Goal: Information Seeking & Learning: Understand process/instructions

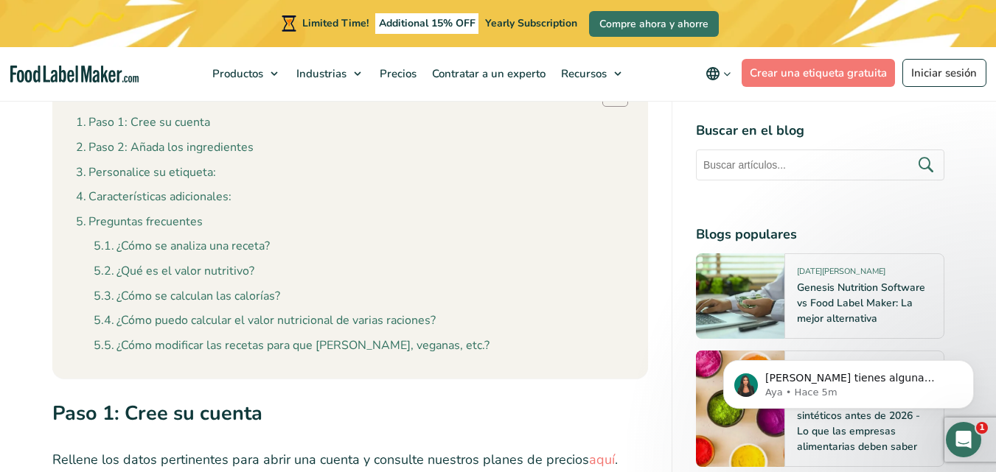
scroll to position [760, 0]
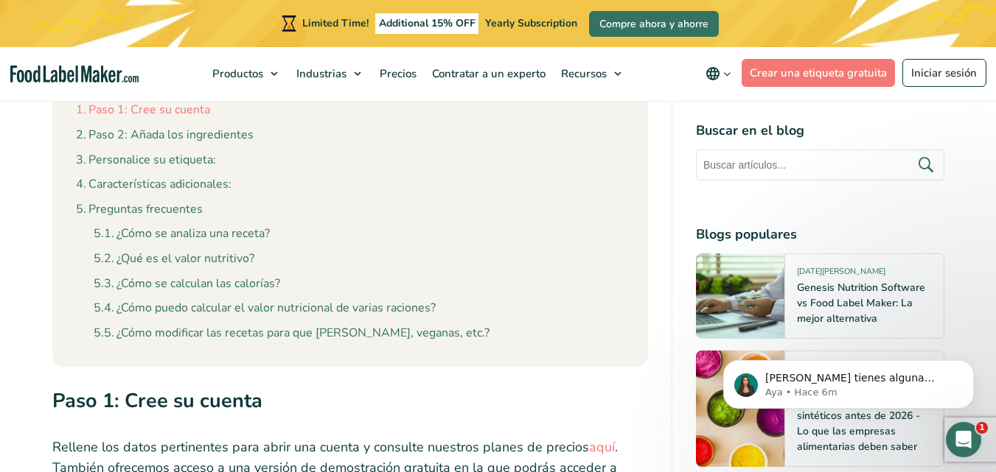
click at [165, 109] on link "Paso 1: Cree su cuenta" at bounding box center [143, 110] width 134 height 19
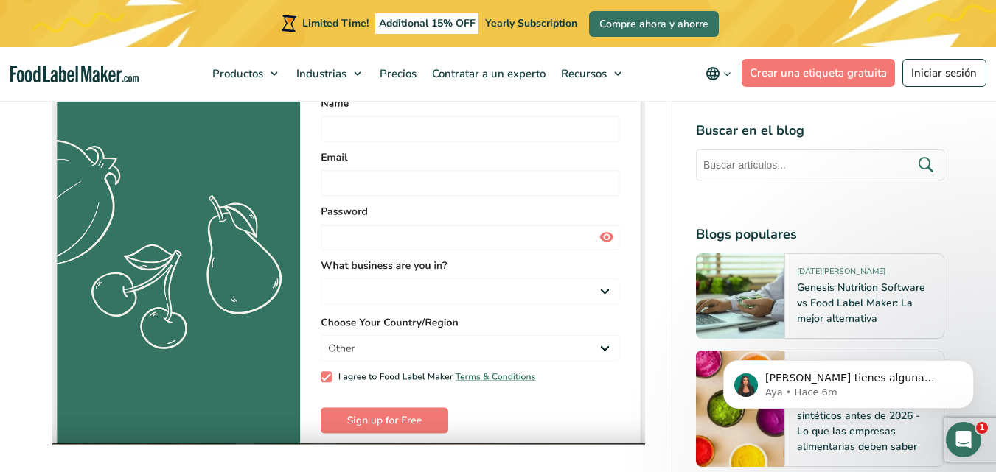
scroll to position [1381, 0]
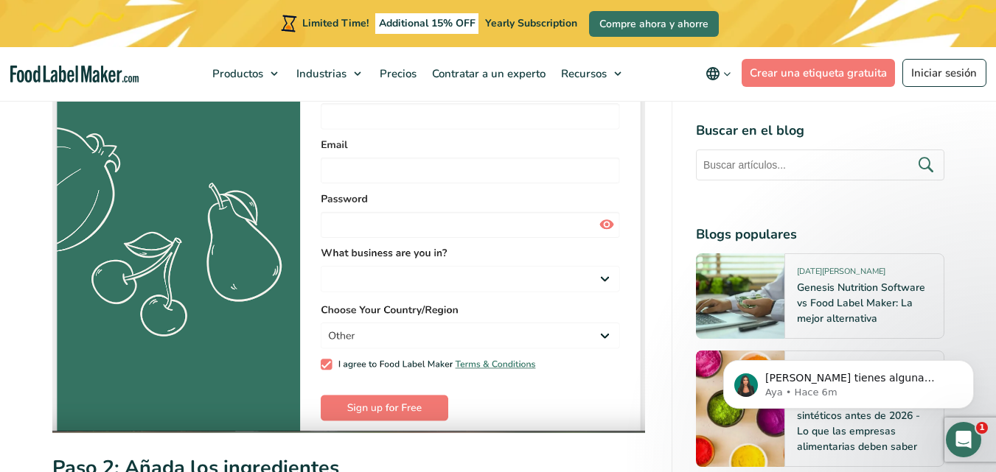
scroll to position [760, 0]
